Goal: Task Accomplishment & Management: Manage account settings

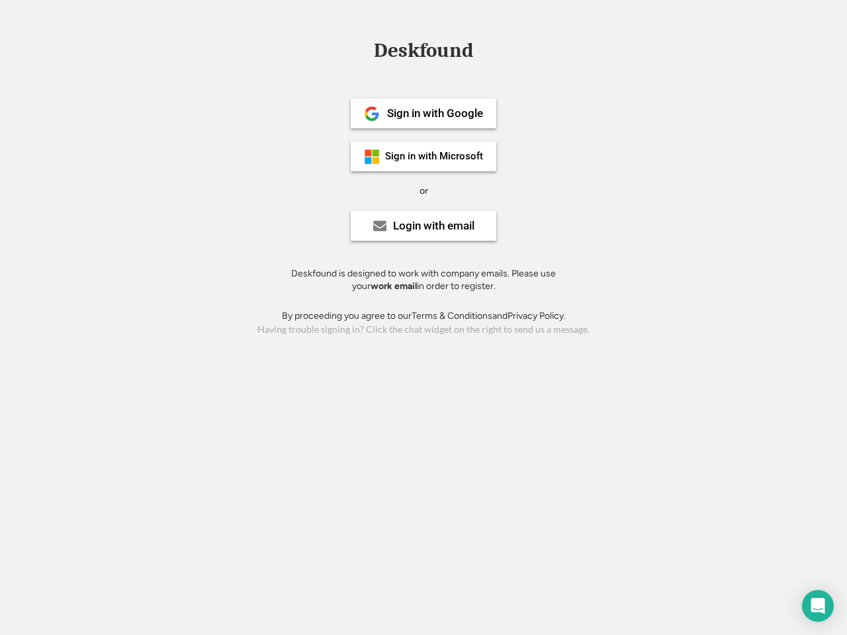
click at [424, 189] on div "or" at bounding box center [424, 191] width 9 height 13
click at [424, 53] on div "Deskfound" at bounding box center [423, 50] width 113 height 21
click at [362, 50] on div "Deskfound" at bounding box center [423, 52] width 847 height 25
click at [424, 53] on div "Deskfound" at bounding box center [423, 50] width 113 height 21
click at [424, 191] on div "or" at bounding box center [424, 191] width 9 height 13
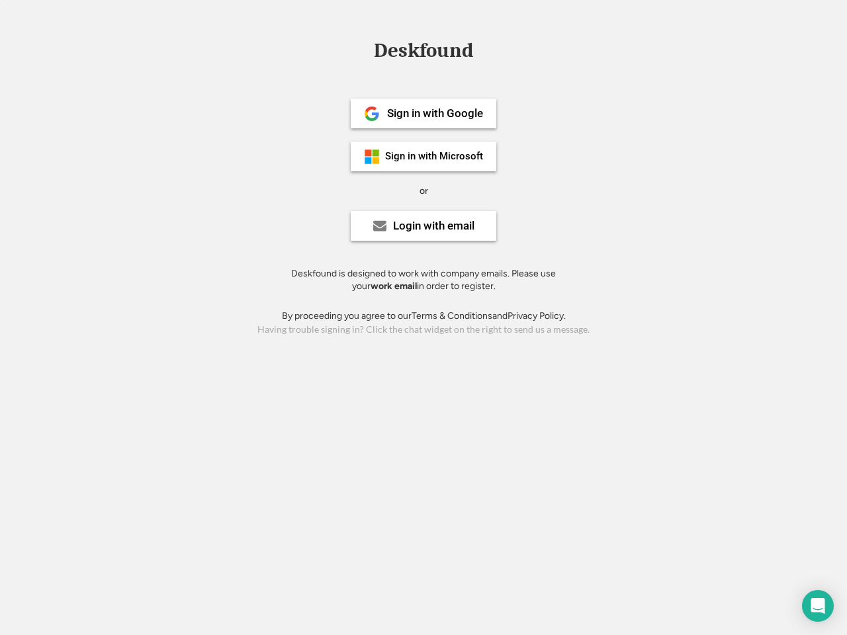
click at [424, 113] on div "Sign in with Google" at bounding box center [435, 113] width 96 height 11
click at [435, 113] on div "Sign in with Google" at bounding box center [435, 113] width 96 height 11
click at [372, 114] on img at bounding box center [372, 114] width 16 height 16
click at [424, 156] on div "Sign in with Microsoft" at bounding box center [434, 157] width 98 height 10
click at [435, 156] on div "Sign in with Microsoft" at bounding box center [434, 157] width 98 height 10
